Goal: Task Accomplishment & Management: Use online tool/utility

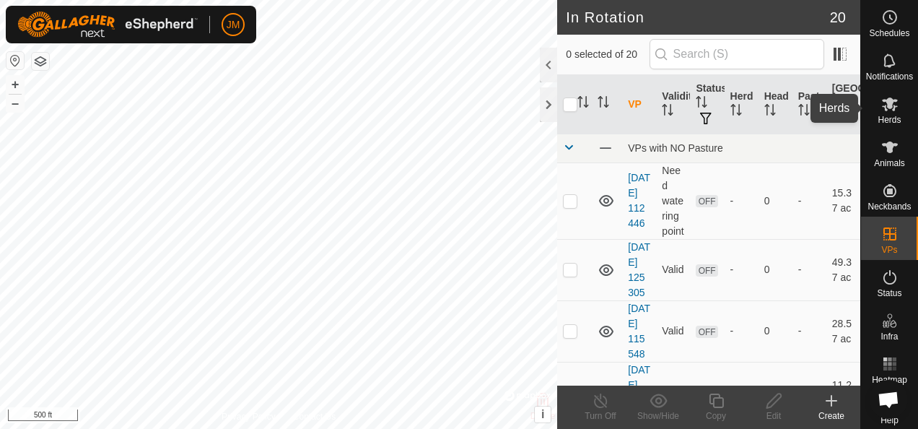
click at [886, 109] on icon at bounding box center [890, 104] width 16 height 14
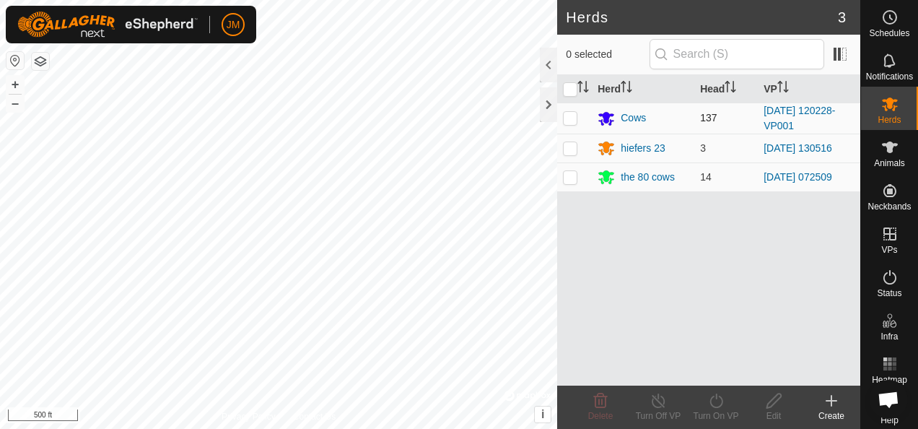
click at [568, 120] on p-checkbox at bounding box center [570, 118] width 14 height 12
checkbox input "true"
click at [728, 401] on turn-on-svg-icon at bounding box center [716, 400] width 58 height 17
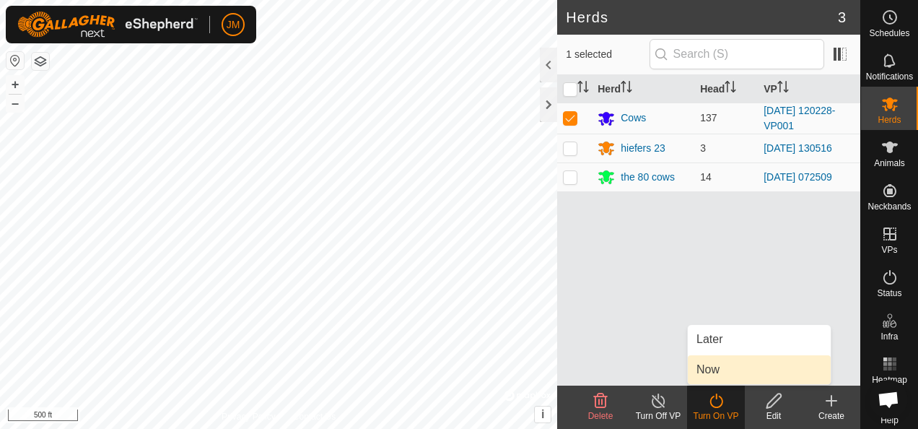
click at [725, 373] on link "Now" at bounding box center [759, 369] width 143 height 29
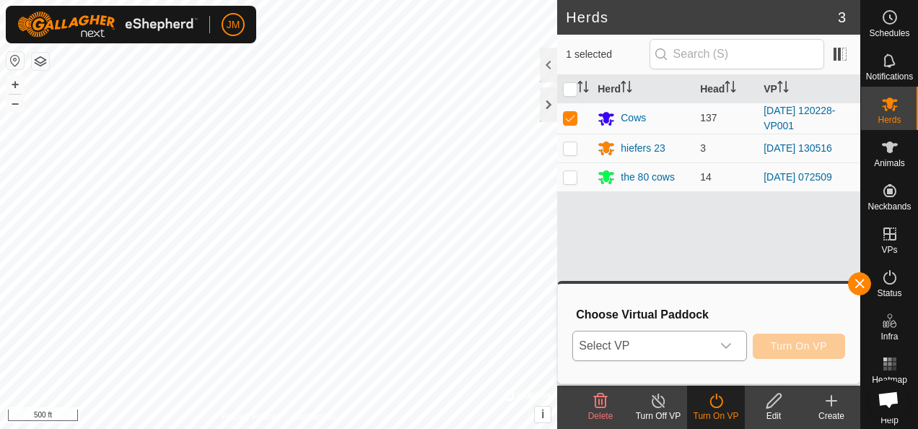
click at [736, 349] on div "dropdown trigger" at bounding box center [726, 345] width 29 height 29
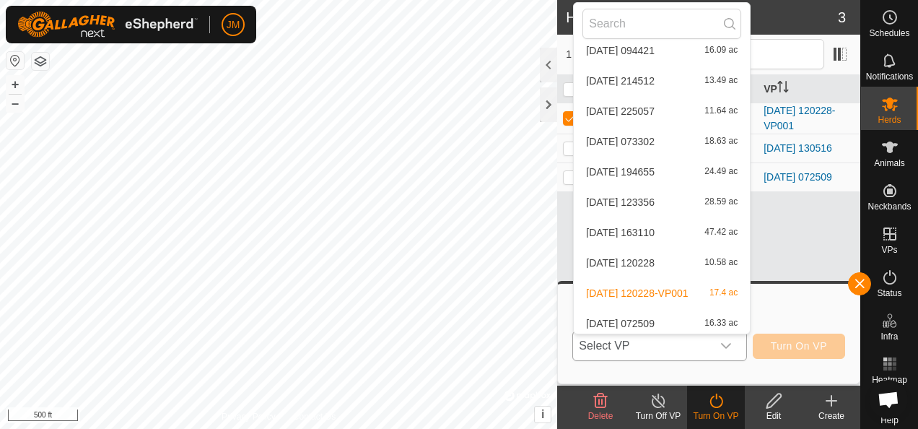
scroll to position [349, 0]
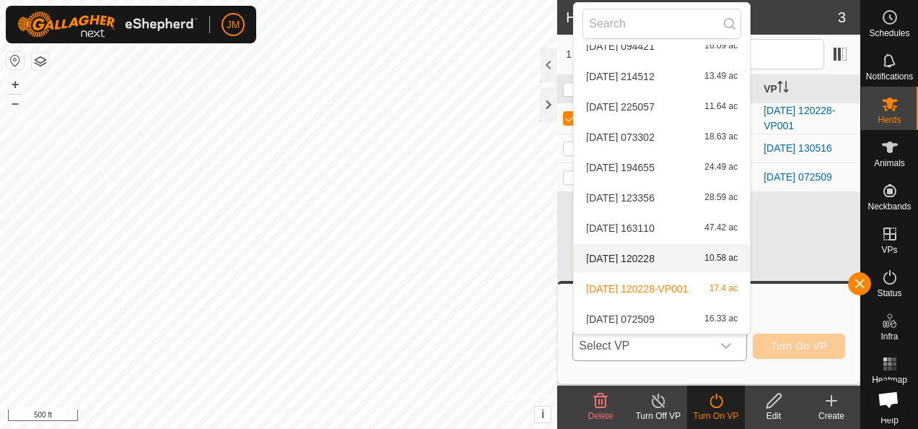
click at [665, 251] on li "[DATE] [DATE] 10.58 ac" at bounding box center [662, 258] width 176 height 29
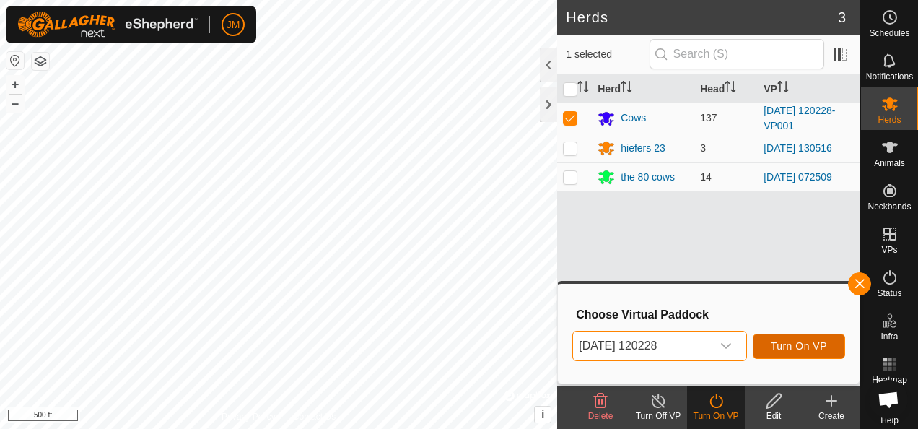
click at [805, 344] on span "Turn On VP" at bounding box center [799, 346] width 56 height 12
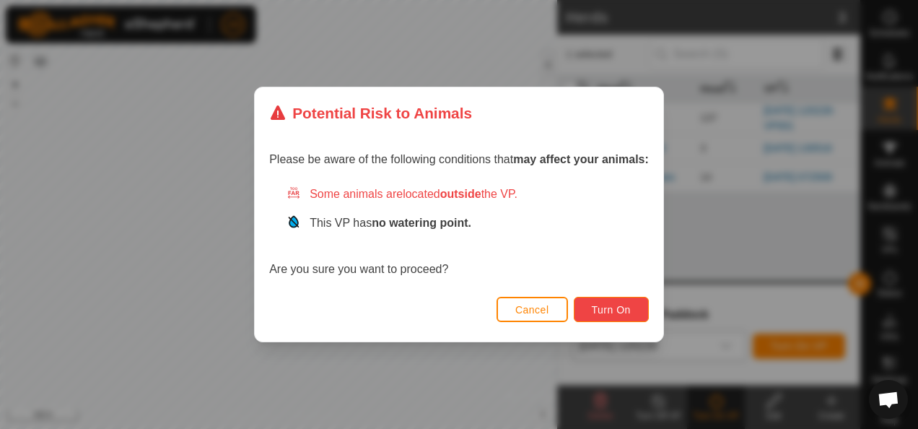
click at [621, 312] on span "Turn On" at bounding box center [611, 310] width 39 height 12
